Goal: Task Accomplishment & Management: Manage account settings

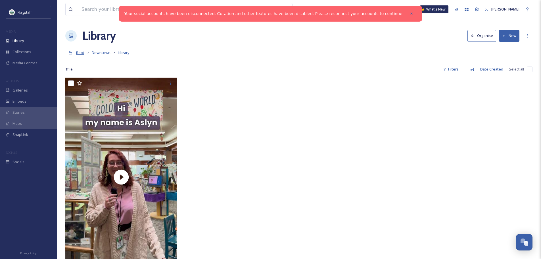
click at [82, 53] on span "Root" at bounding box center [80, 52] width 8 height 5
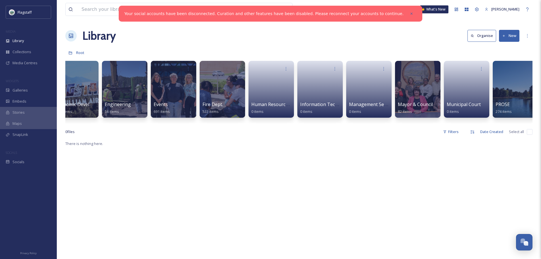
scroll to position [0, 145]
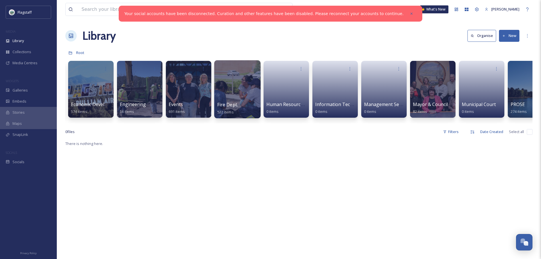
click at [227, 93] on div at bounding box center [237, 89] width 46 height 58
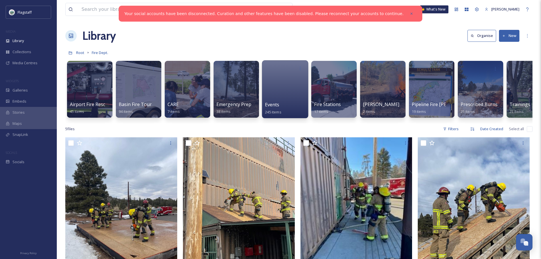
click at [286, 81] on div at bounding box center [285, 89] width 46 height 58
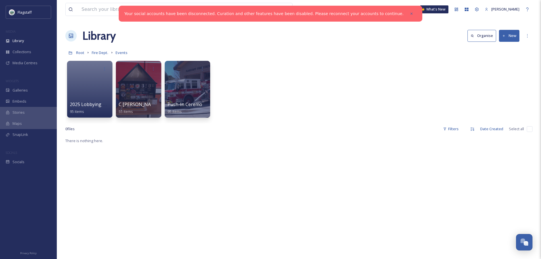
click at [509, 37] on button "New" at bounding box center [509, 36] width 20 height 12
click at [506, 69] on span "Folder" at bounding box center [502, 70] width 11 height 5
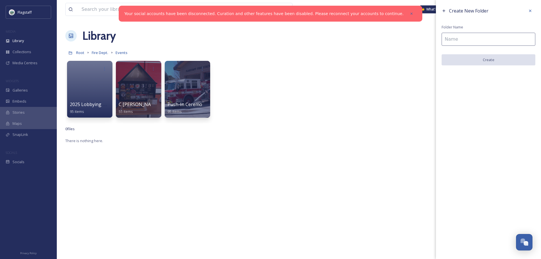
click at [466, 41] on input at bounding box center [488, 39] width 94 height 13
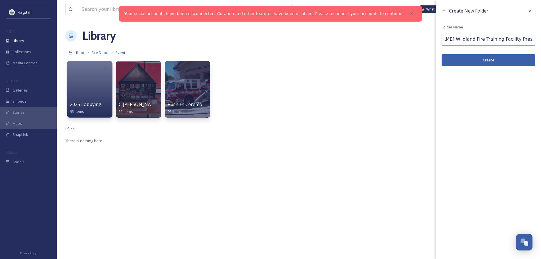
scroll to position [0, 31]
type input "[PERSON_NAME] Wildland Fire Training Facility Press COnference"
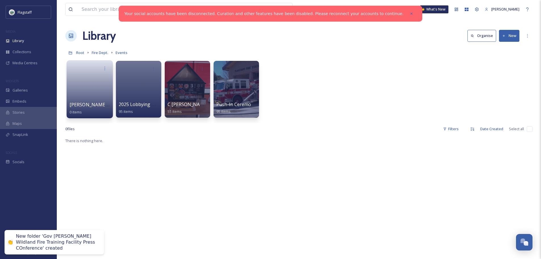
click at [81, 78] on link at bounding box center [90, 88] width 41 height 28
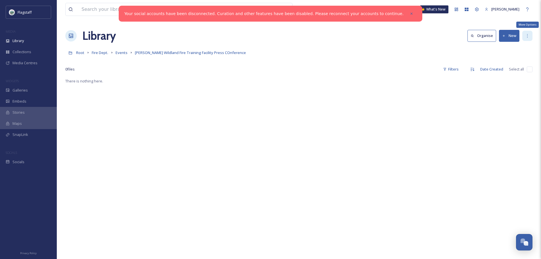
click at [529, 35] on icon at bounding box center [527, 35] width 5 height 5
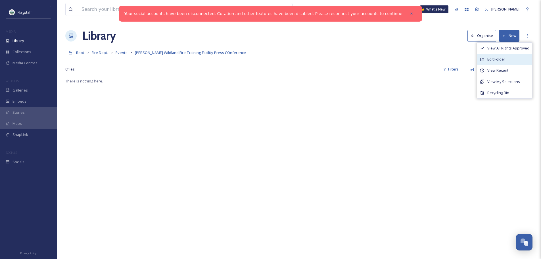
click at [507, 58] on div "Edit Folder" at bounding box center [504, 59] width 55 height 11
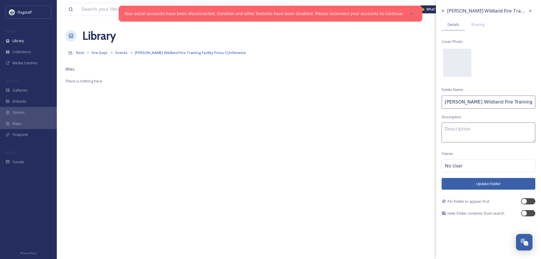
click at [523, 103] on input "[PERSON_NAME] Wildland Fire Training Facility Press COnference" at bounding box center [488, 101] width 94 height 13
click at [529, 102] on input "[PERSON_NAME] Wildland Fire Training Facility Press COnference" at bounding box center [488, 101] width 94 height 13
click at [513, 104] on input "[PERSON_NAME] Wildland Fire Training Facility Press COnference" at bounding box center [488, 101] width 94 height 13
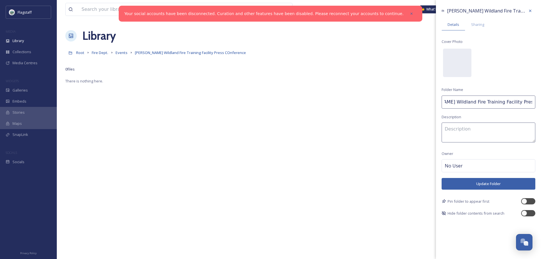
type input "[PERSON_NAME] Wildland Fire Training Facility Press Conference"
click at [495, 182] on button "Update Folder" at bounding box center [488, 184] width 94 height 12
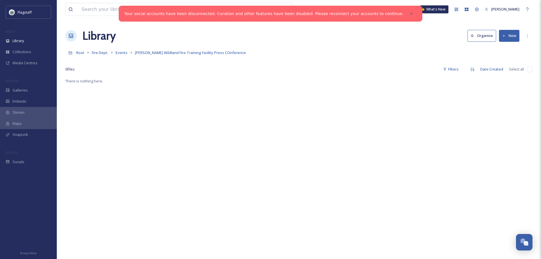
click at [511, 35] on button "New" at bounding box center [509, 36] width 20 height 12
click at [502, 50] on span "File Upload" at bounding box center [506, 48] width 19 height 5
